Goal: Download file/media

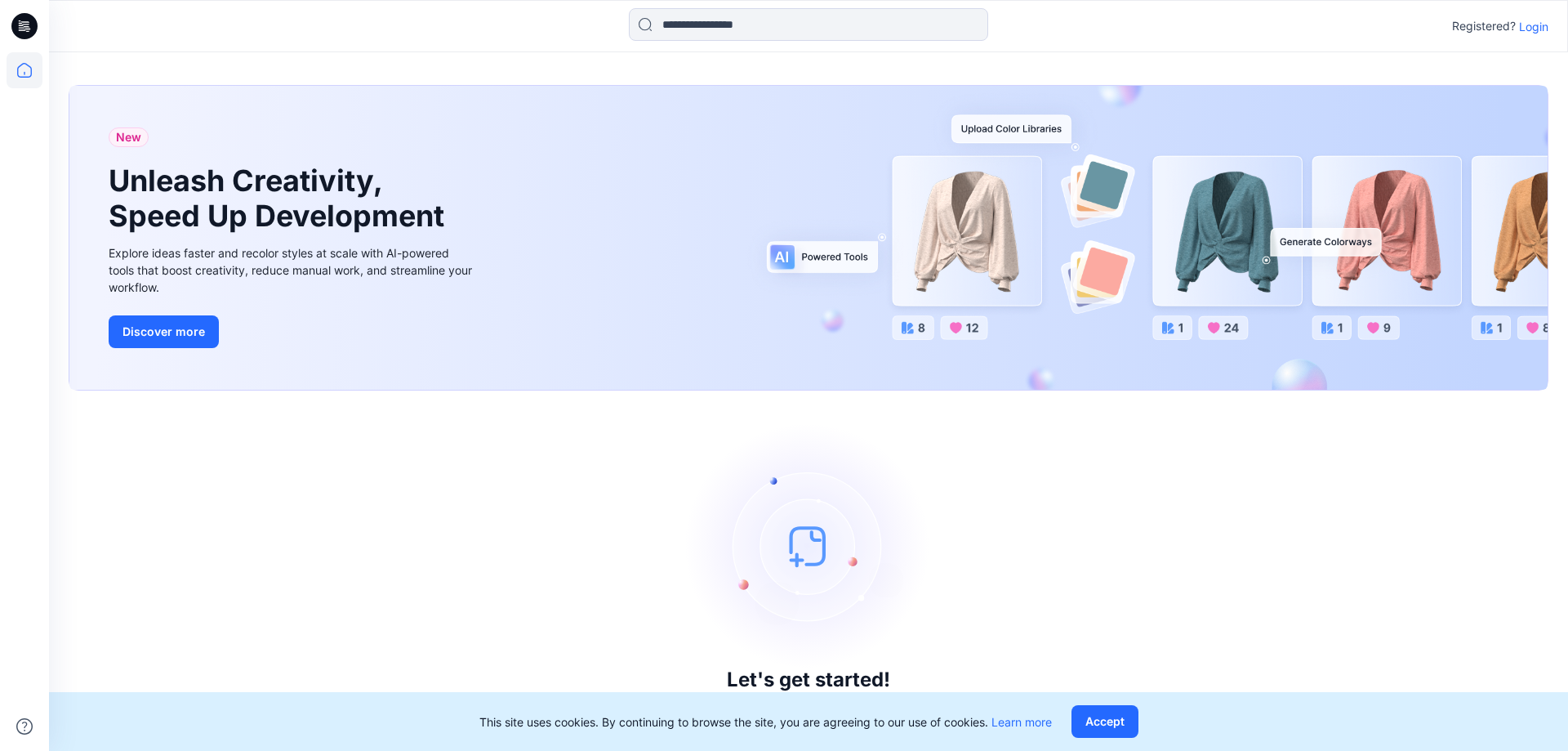
click at [1531, 27] on p "Login" at bounding box center [1534, 26] width 30 height 17
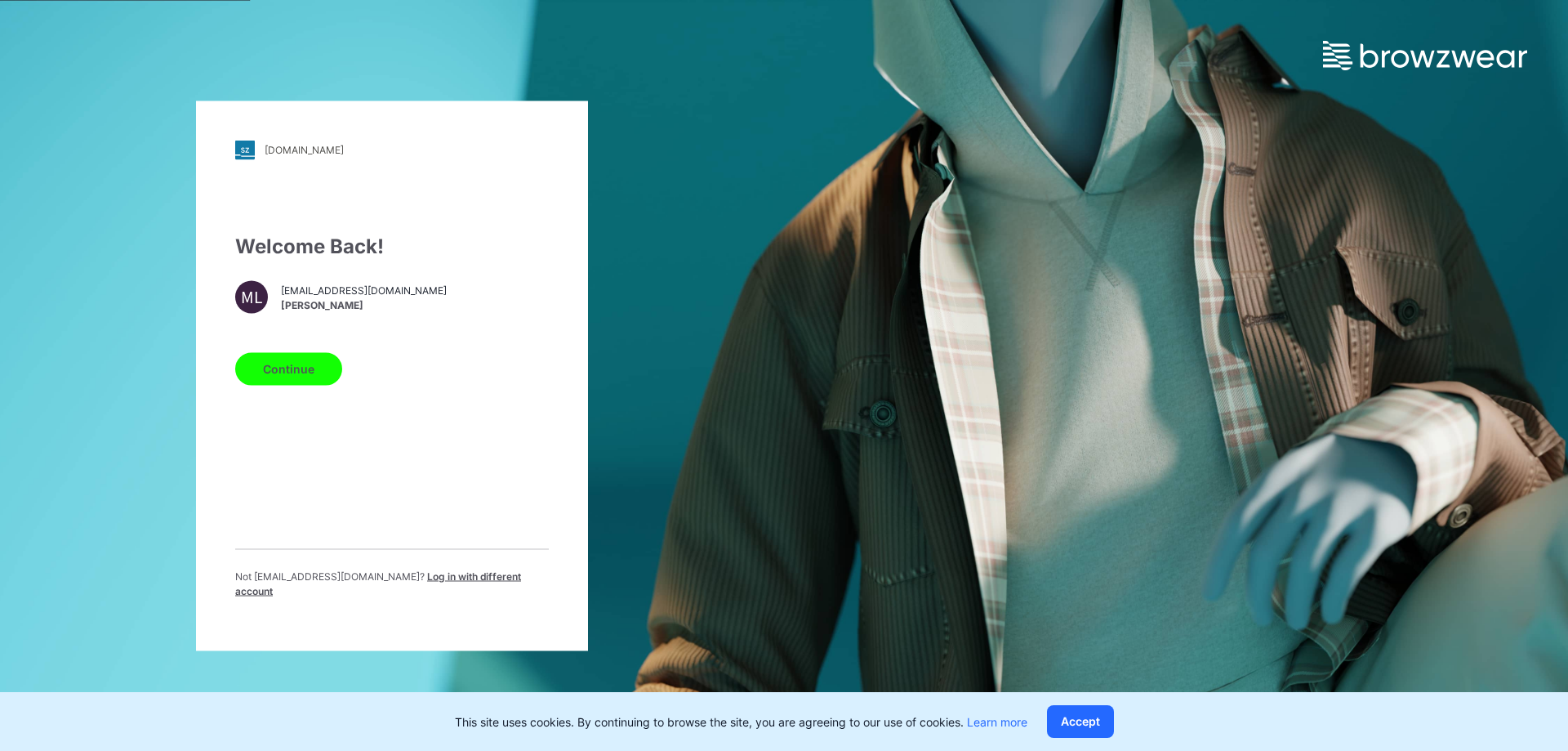
click at [458, 578] on span "Log in with different account" at bounding box center [378, 583] width 286 height 27
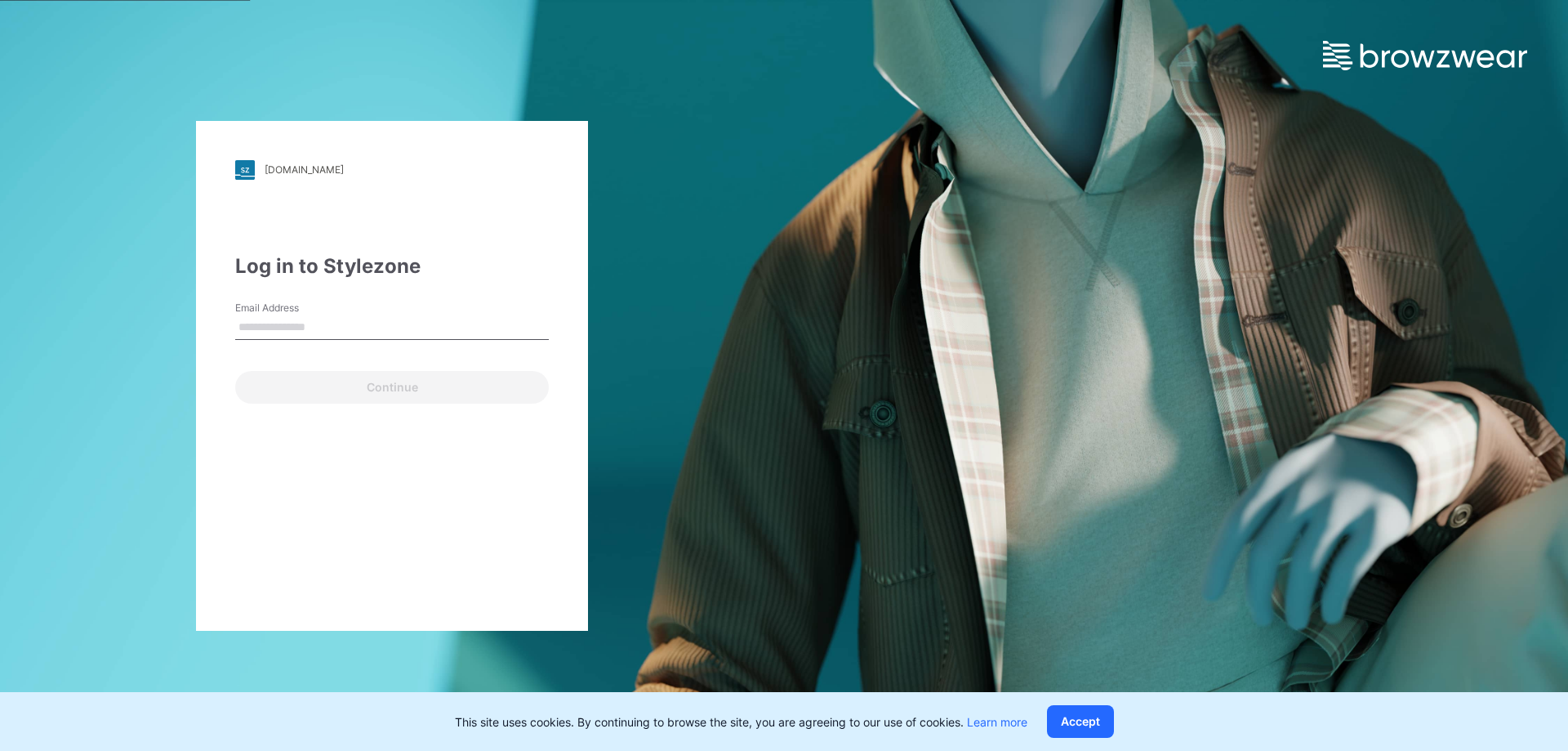
type input "**********"
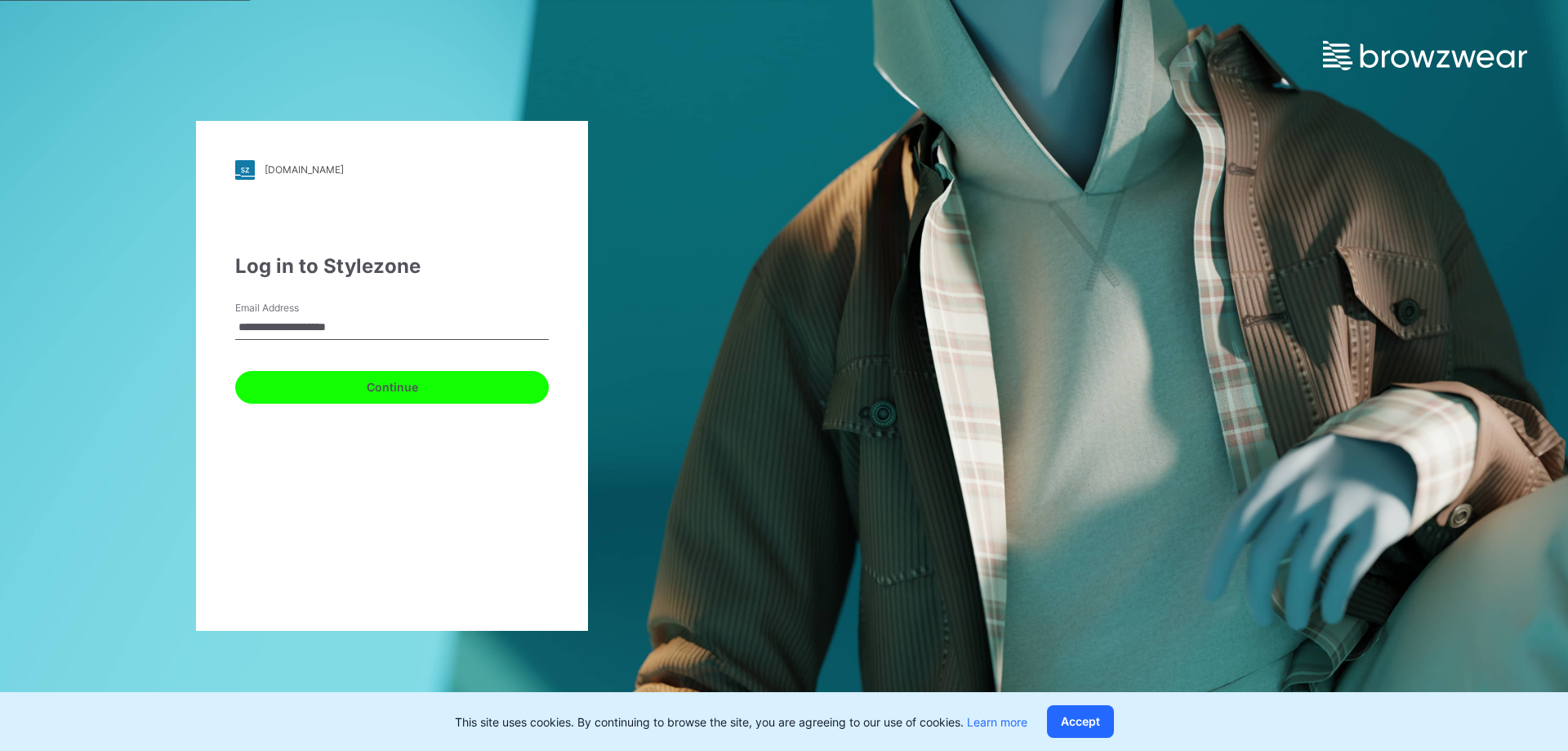
click at [438, 377] on button "Continue" at bounding box center [392, 387] width 314 height 32
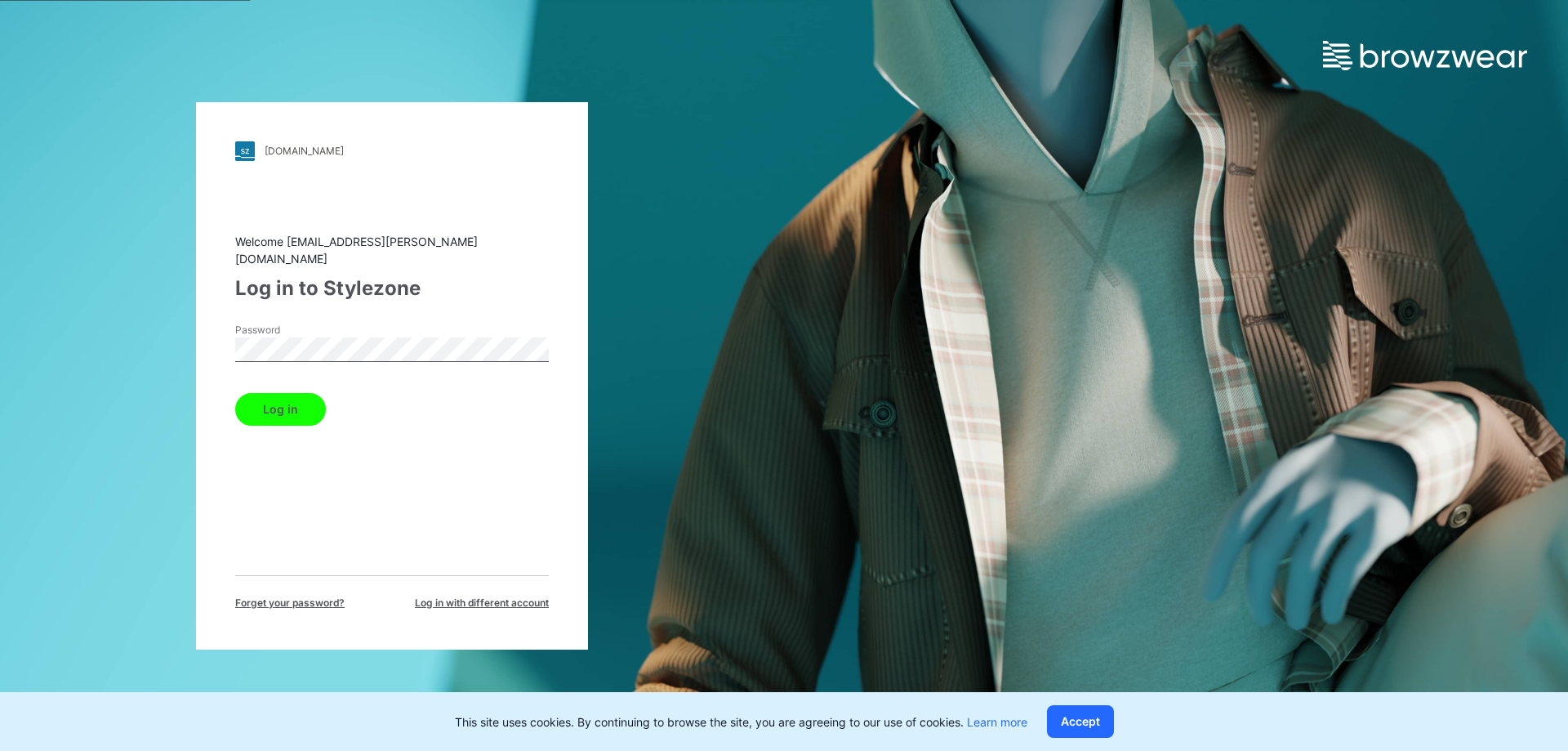
click at [277, 393] on button "Log in" at bounding box center [280, 408] width 90 height 32
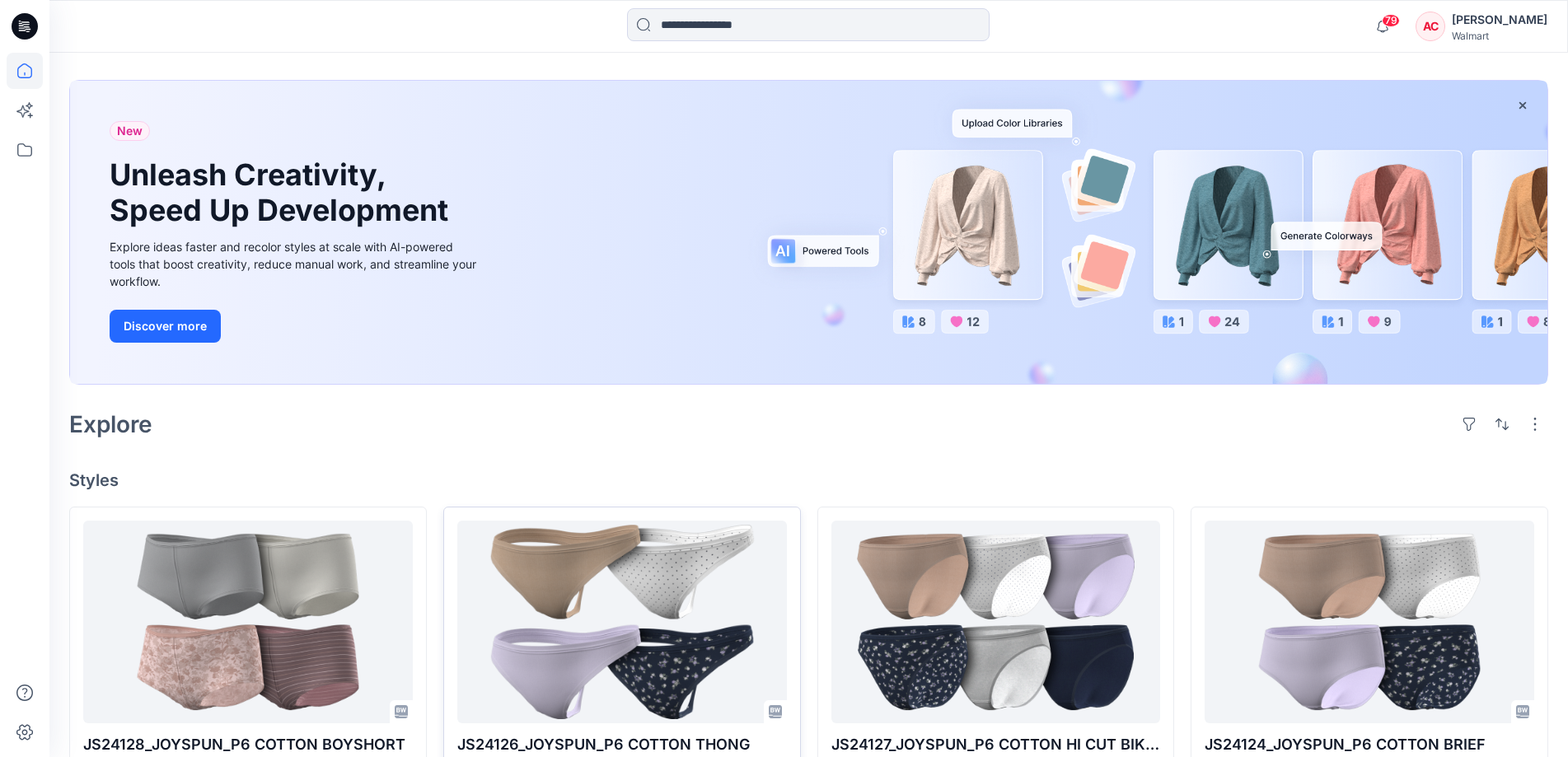
scroll to position [412, 0]
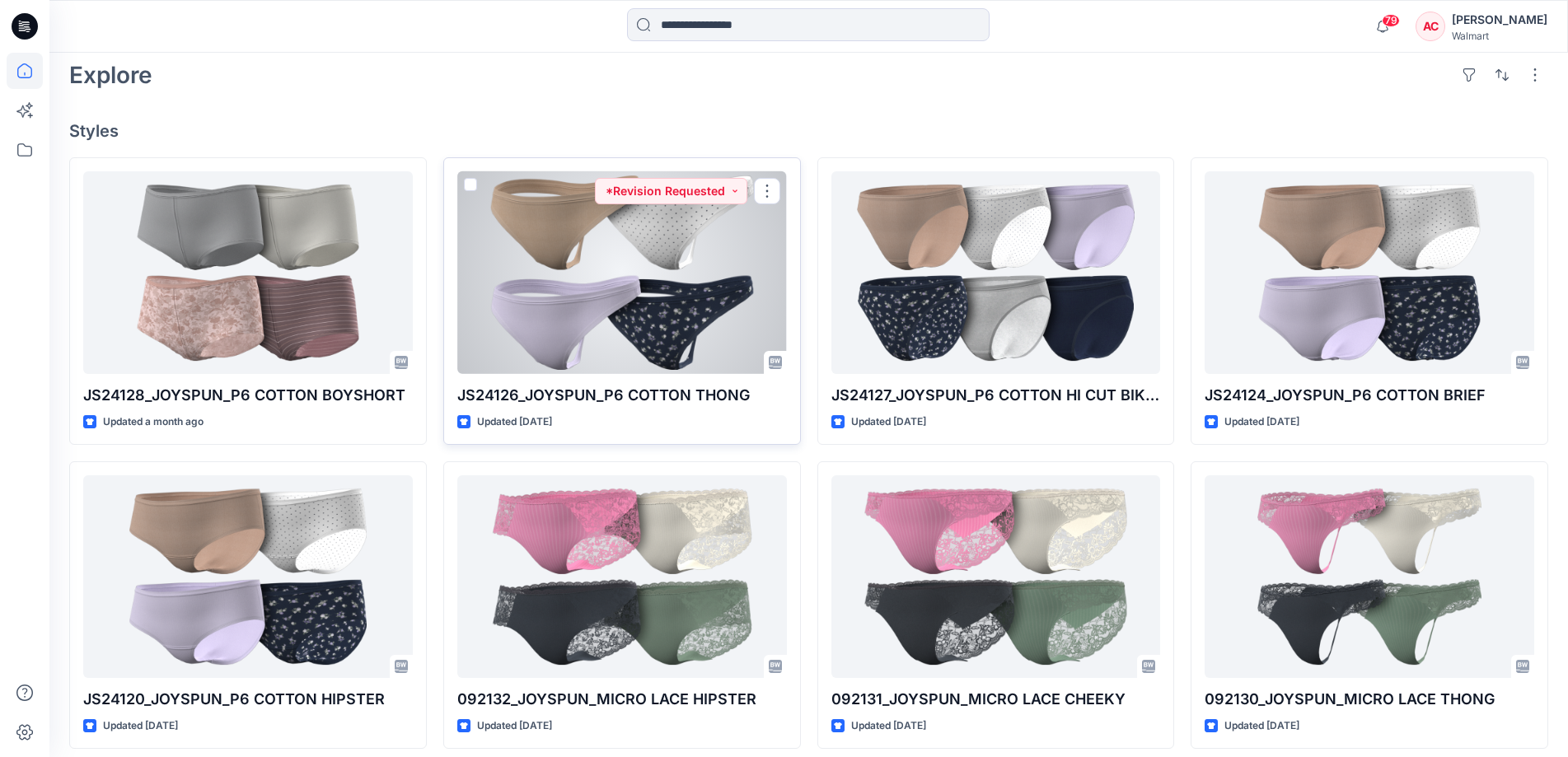
click at [597, 272] on div at bounding box center [622, 273] width 329 height 202
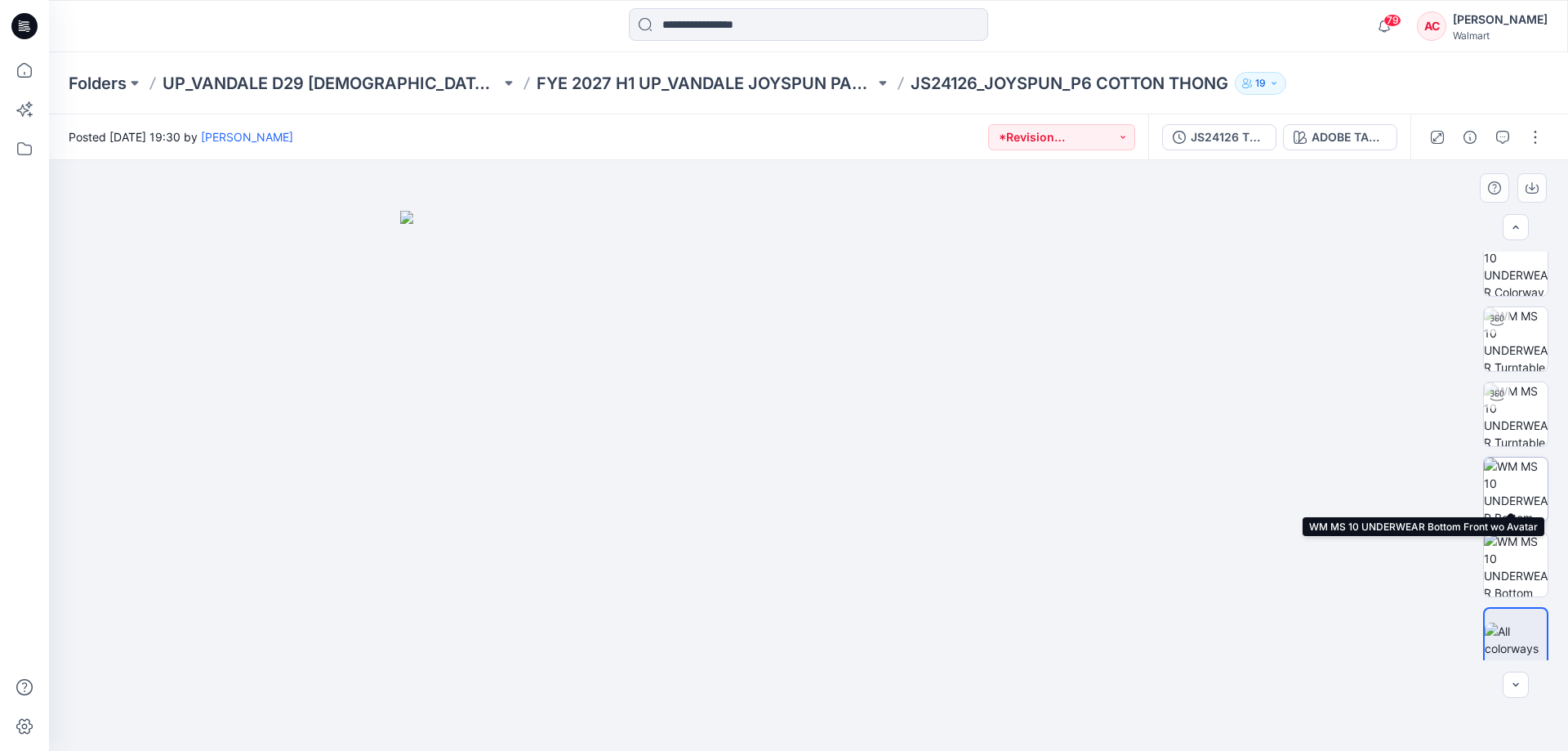
scroll to position [32, 0]
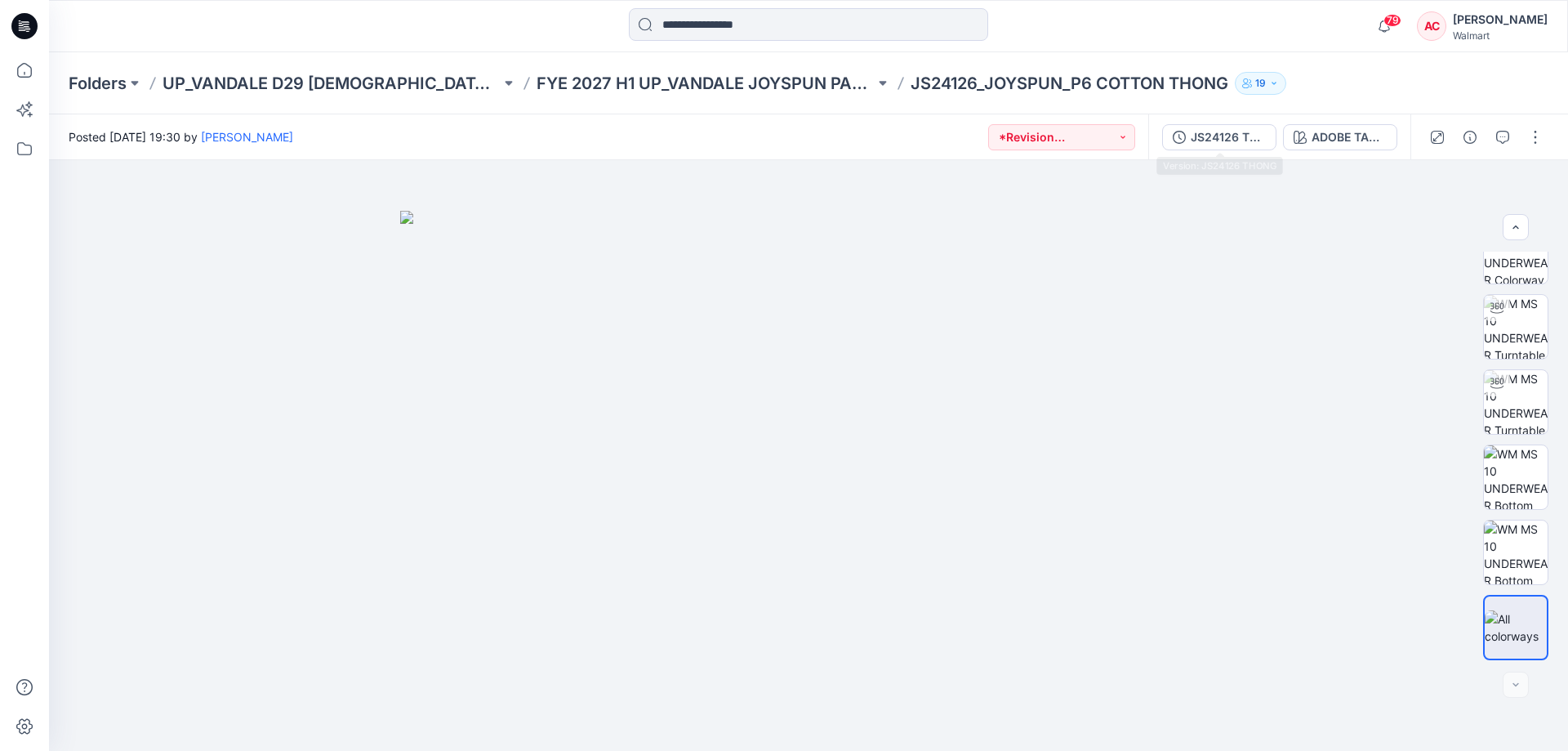
click at [1216, 123] on div "JS24126 THONG ADOBE TAN RIB" at bounding box center [1279, 137] width 262 height 45
click at [1217, 128] on div "JS24126 THONG" at bounding box center [1228, 137] width 75 height 18
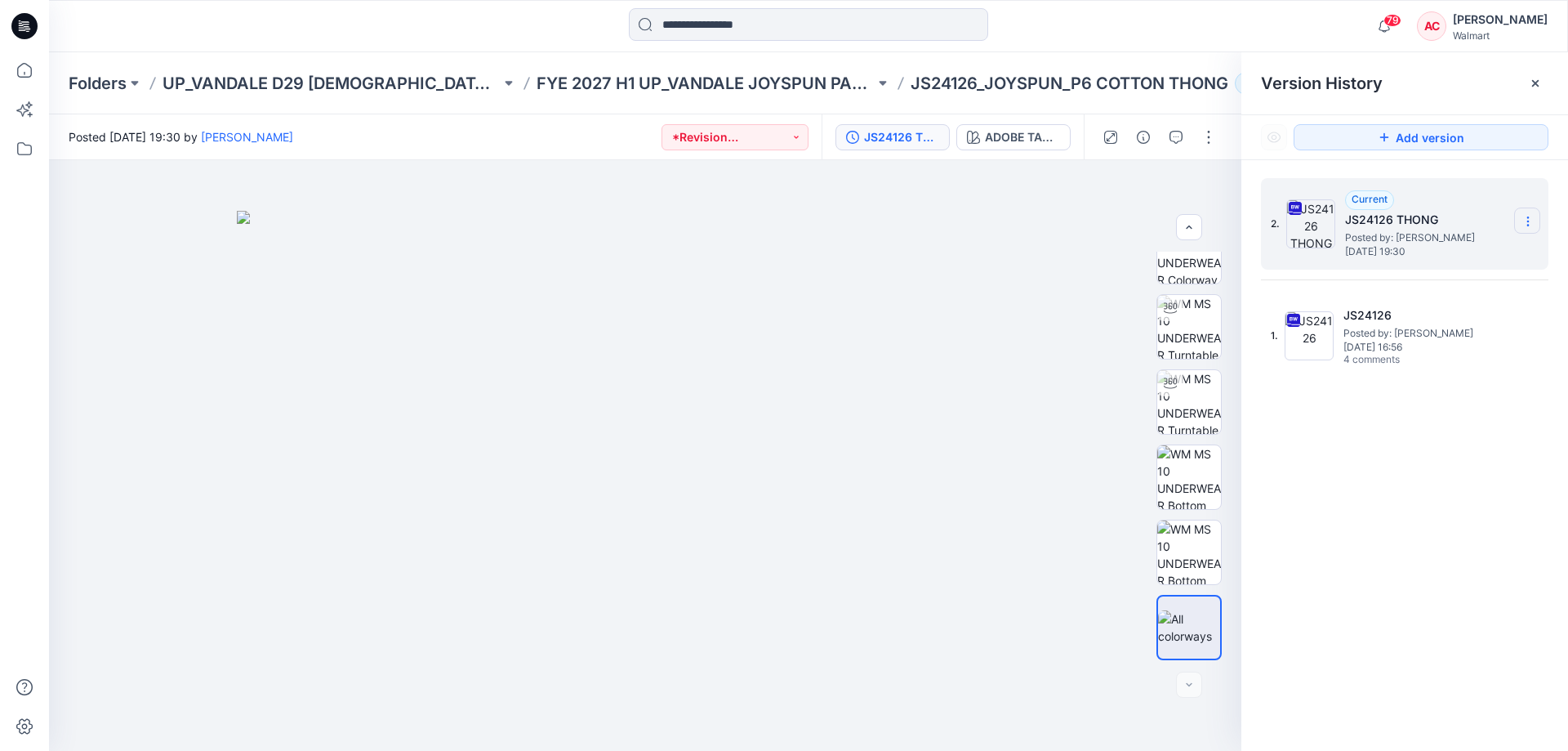
click at [1526, 223] on icon at bounding box center [1527, 220] width 13 height 13
click at [1463, 256] on span "Download Source BW File" at bounding box center [1444, 253] width 137 height 20
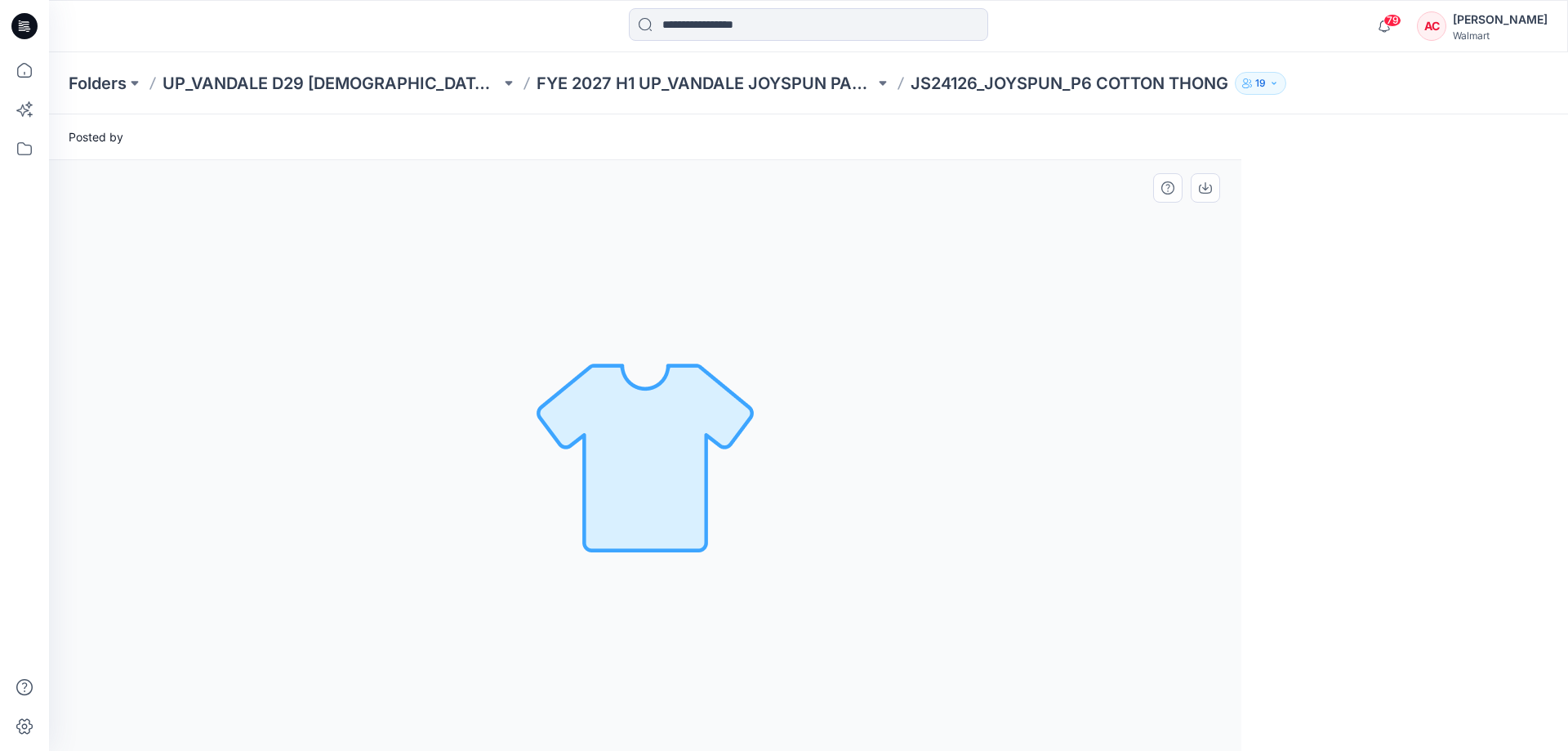
scroll to position [0, 0]
